Goal: Task Accomplishment & Management: Manage account settings

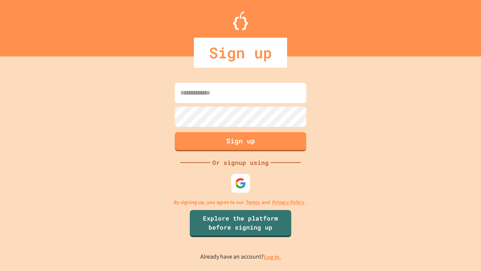
click at [273, 256] on link "Log in." at bounding box center [272, 256] width 17 height 8
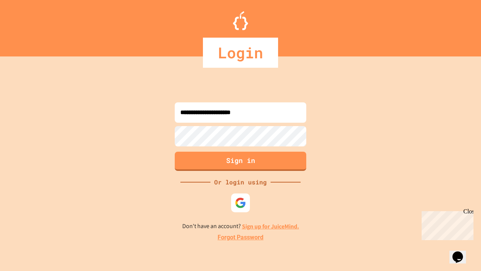
type input "**********"
